Goal: Find specific page/section: Find specific page/section

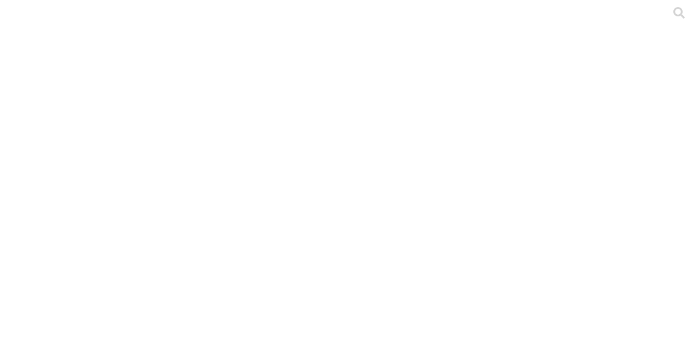
drag, startPoint x: 32, startPoint y: 2, endPoint x: 309, endPoint y: 32, distance: 278.9
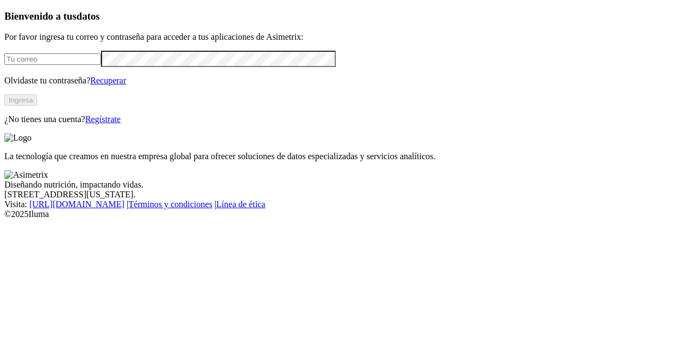
type input "[PERSON_NAME][EMAIL_ADDRESS][PERSON_NAME][DOMAIN_NAME]"
click at [37, 106] on button "Ingresa" at bounding box center [20, 99] width 33 height 11
